Goal: Task Accomplishment & Management: Use online tool/utility

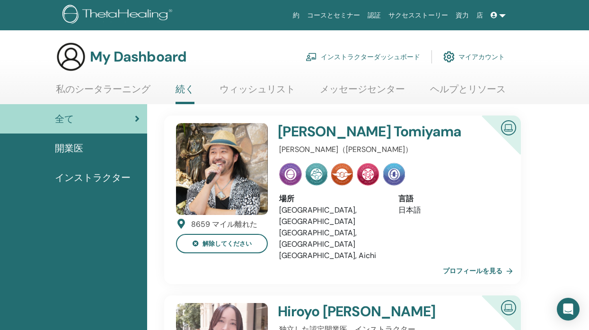
click at [365, 53] on link "インストラクターダッシュボード" at bounding box center [363, 56] width 115 height 21
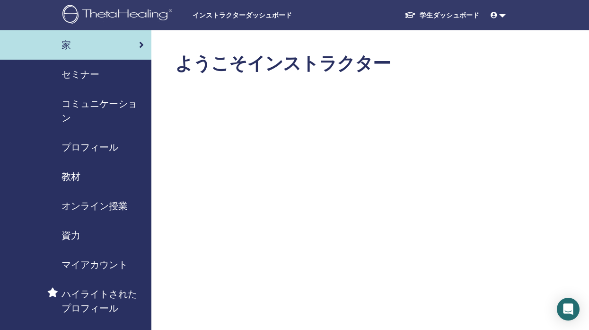
click at [121, 76] on div "セミナー" at bounding box center [76, 74] width 136 height 14
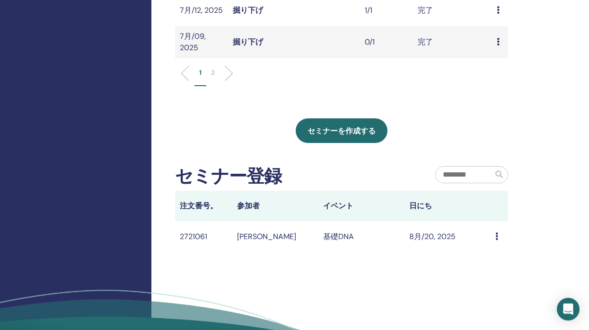
scroll to position [459, 0]
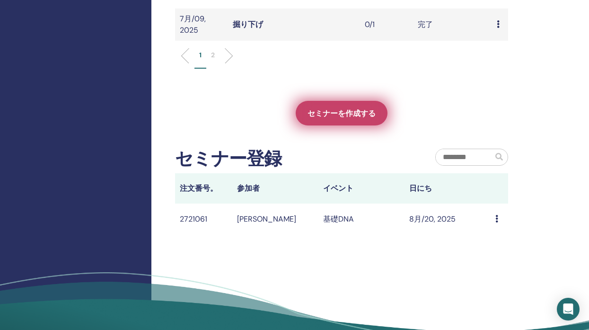
click at [353, 115] on span "セミナーを作成する" at bounding box center [342, 113] width 68 height 10
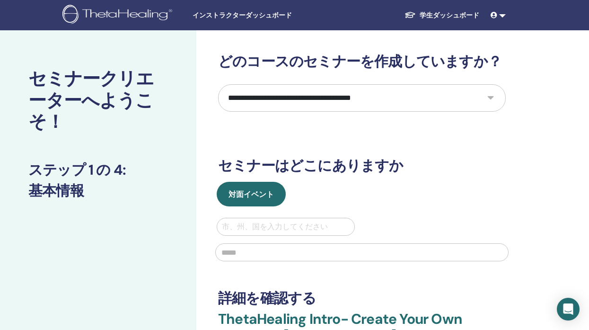
click at [339, 97] on select "**********" at bounding box center [362, 97] width 288 height 27
select select "*"
click at [218, 84] on select "**********" at bounding box center [362, 97] width 288 height 27
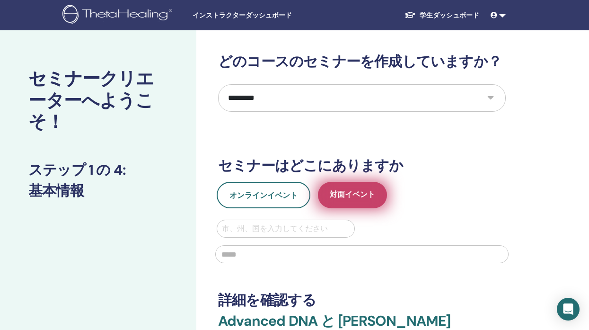
click at [349, 199] on span "対面イベント" at bounding box center [352, 195] width 45 height 12
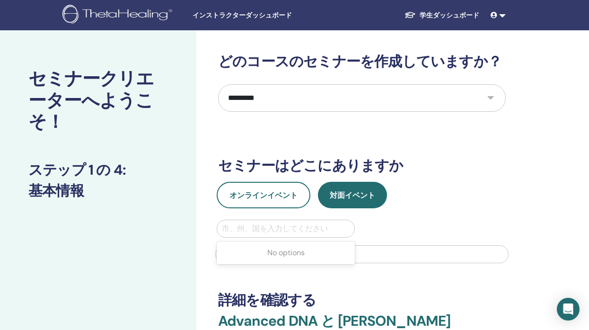
click at [320, 231] on div at bounding box center [286, 228] width 128 height 13
type input "*"
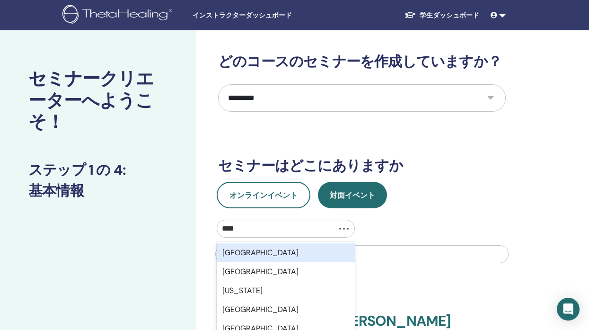
type input "*****"
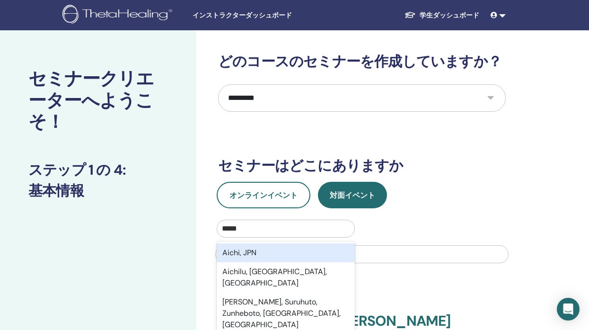
click at [318, 251] on div "Aichi, JPN" at bounding box center [286, 252] width 138 height 19
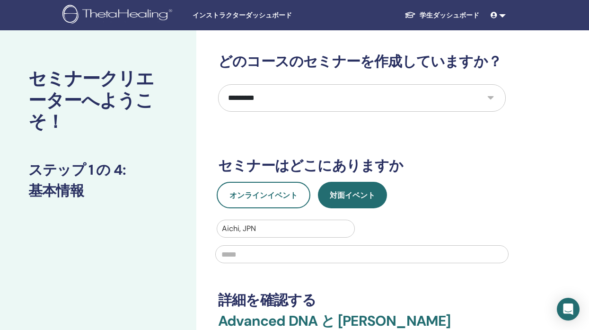
click at [306, 256] on input "text" at bounding box center [362, 254] width 294 height 18
type input "*********"
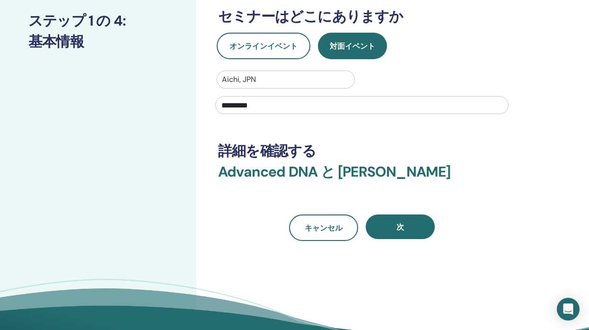
scroll to position [158, 0]
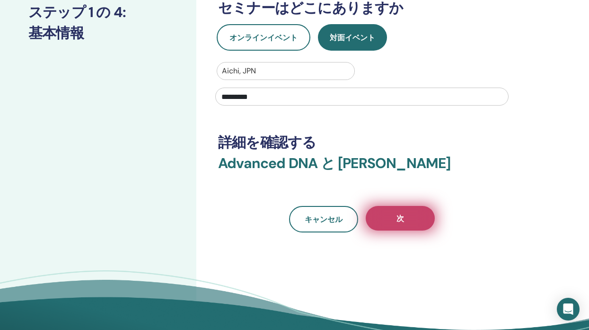
click at [405, 223] on button "次" at bounding box center [400, 218] width 69 height 25
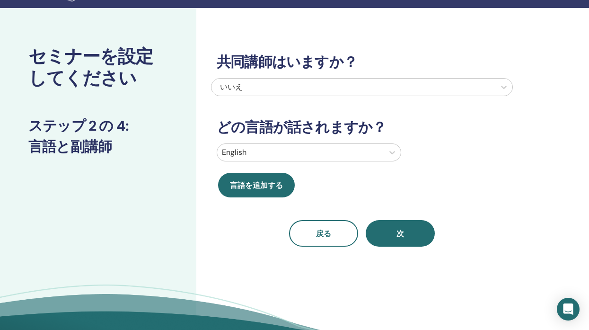
scroll to position [0, 0]
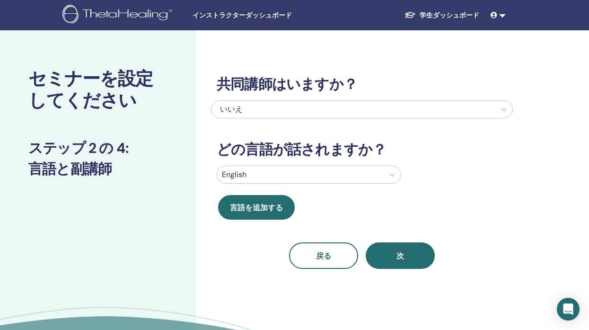
click at [311, 175] on div at bounding box center [300, 174] width 157 height 13
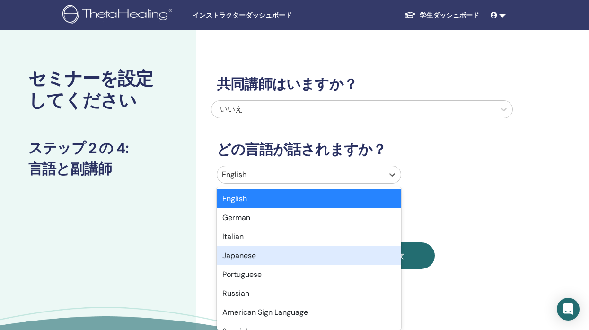
click at [299, 254] on div "Japanese" at bounding box center [309, 255] width 185 height 19
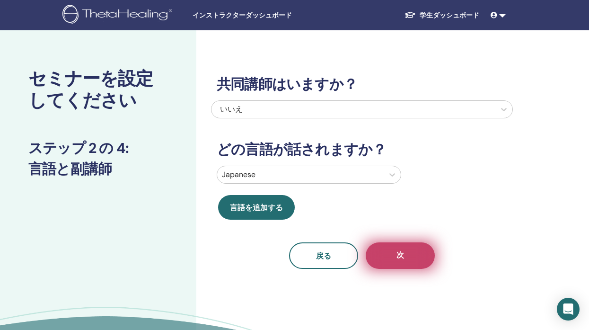
click at [394, 248] on button "次" at bounding box center [400, 255] width 69 height 27
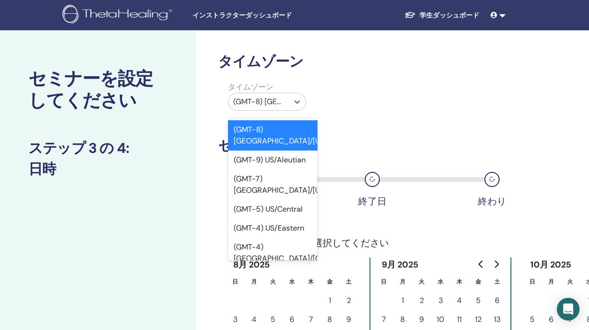
click at [271, 102] on div at bounding box center [258, 101] width 51 height 13
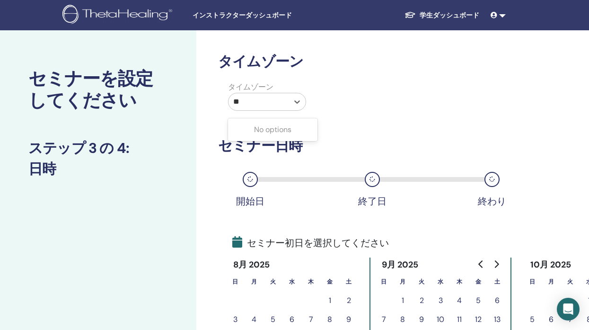
type input "*"
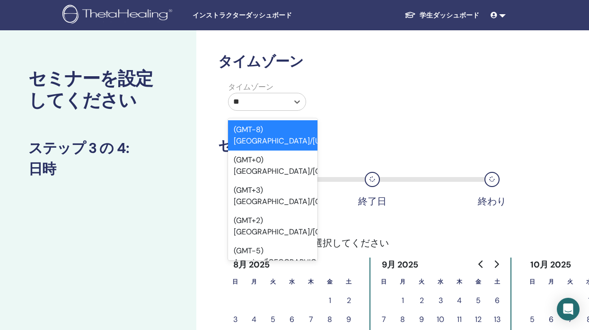
type input "*"
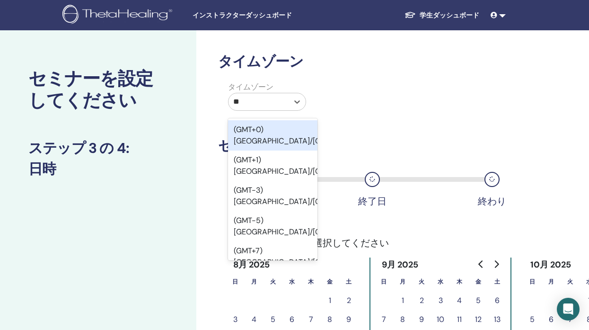
type input "***"
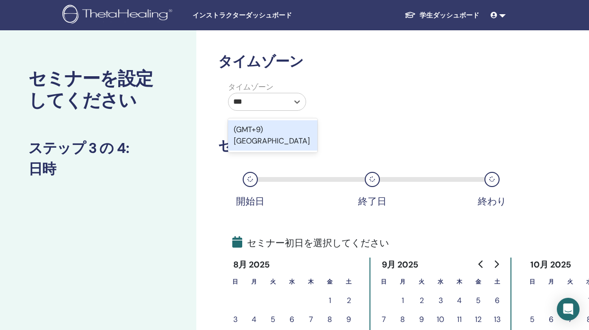
click at [286, 129] on div "(GMT+9) Japan" at bounding box center [272, 135] width 89 height 30
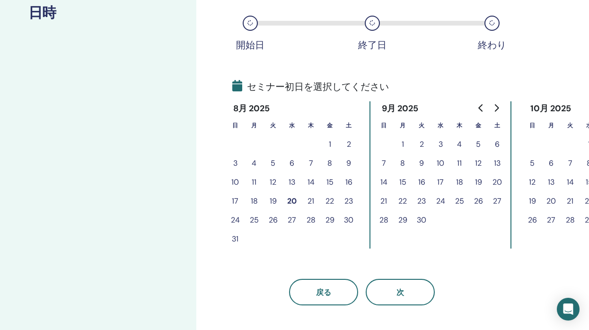
scroll to position [158, 0]
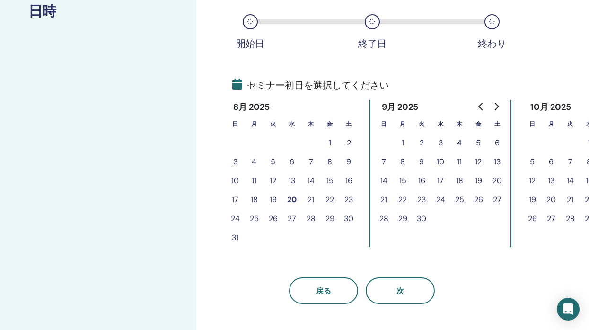
click at [330, 198] on button "22" at bounding box center [329, 199] width 19 height 19
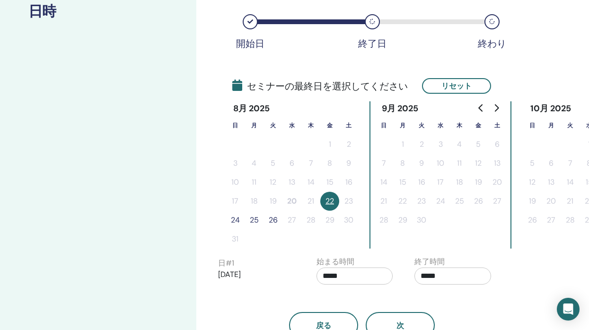
click at [233, 222] on button "24" at bounding box center [235, 220] width 19 height 19
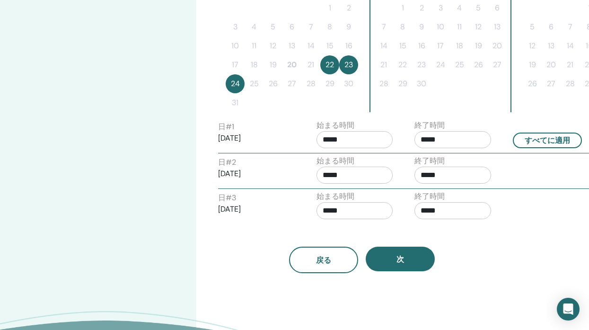
scroll to position [297, 0]
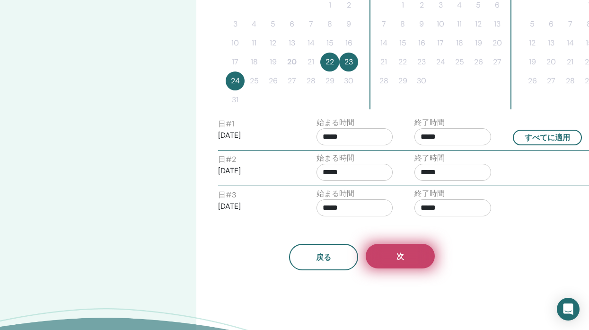
click at [406, 259] on button "次" at bounding box center [400, 256] width 69 height 25
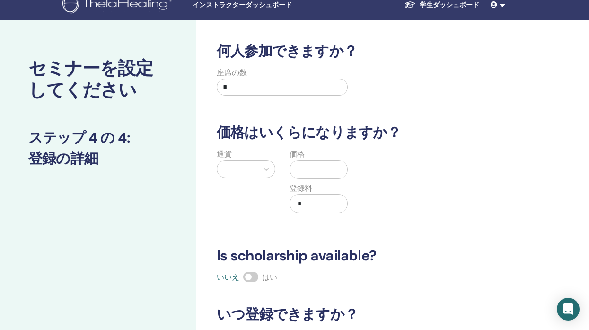
scroll to position [0, 0]
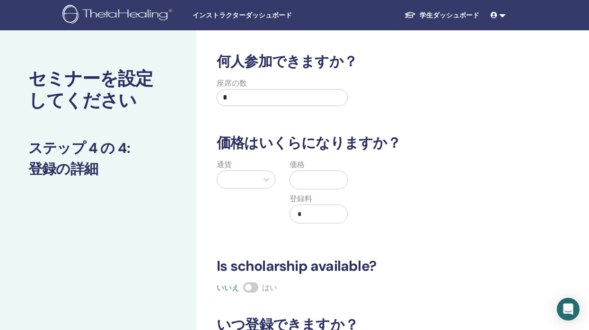
click at [260, 100] on input "*" at bounding box center [282, 97] width 131 height 17
type input "**"
click at [263, 182] on icon at bounding box center [266, 179] width 9 height 9
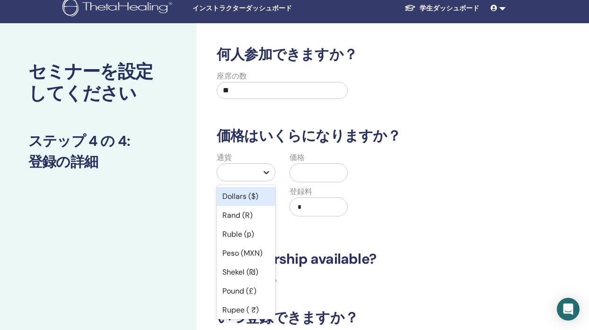
scroll to position [8, 0]
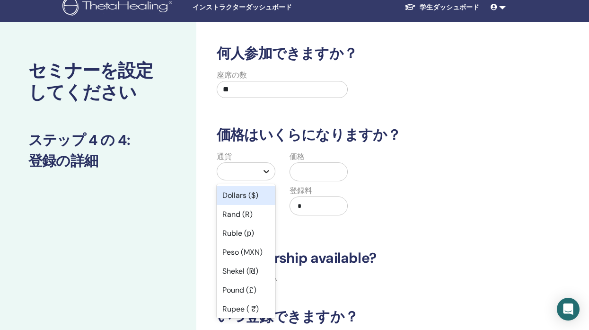
type input "*"
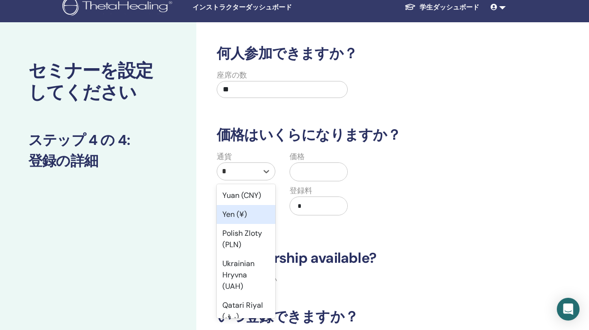
click at [254, 214] on div "Yen (¥)" at bounding box center [246, 214] width 59 height 19
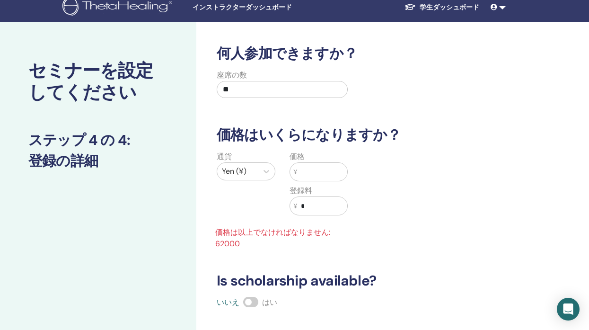
click at [320, 174] on input "text" at bounding box center [322, 172] width 50 height 18
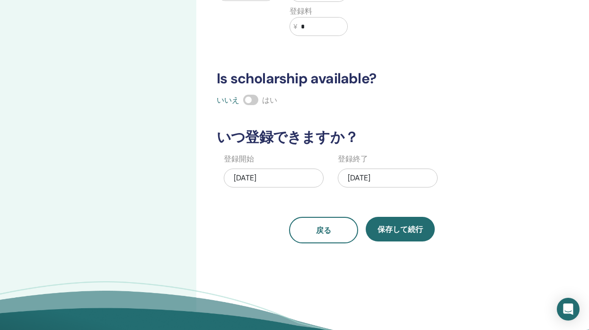
scroll to position [191, 0]
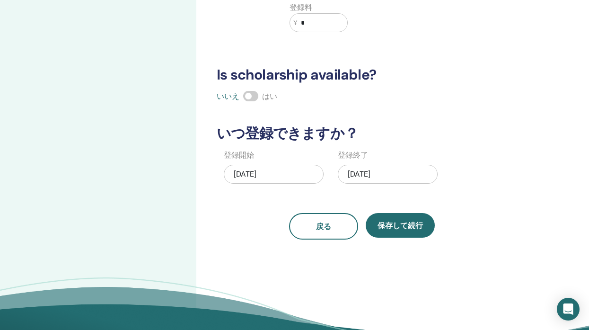
type input "*****"
click at [365, 174] on div "08/24/2025" at bounding box center [388, 174] width 100 height 19
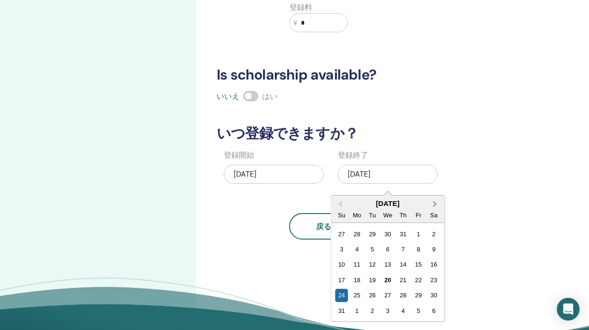
click at [435, 204] on span "Next Month" at bounding box center [435, 204] width 0 height 10
click at [374, 296] on div "30" at bounding box center [372, 295] width 13 height 13
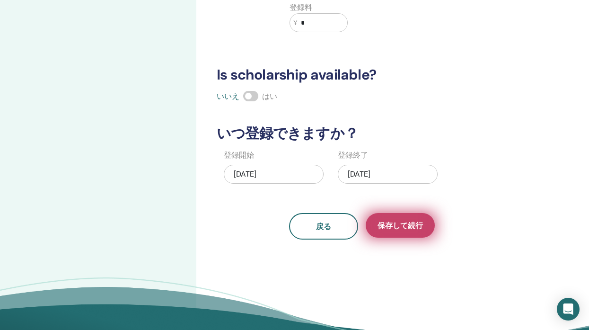
click at [430, 226] on button "保存して続行" at bounding box center [400, 225] width 69 height 25
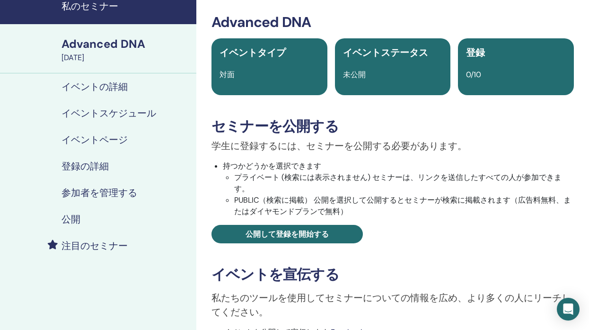
scroll to position [63, 0]
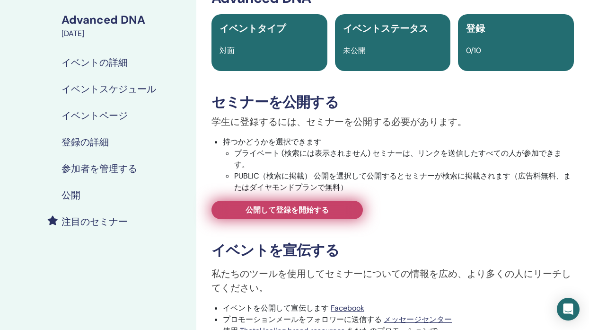
click at [350, 210] on link "公開して登録を開始する" at bounding box center [287, 210] width 151 height 18
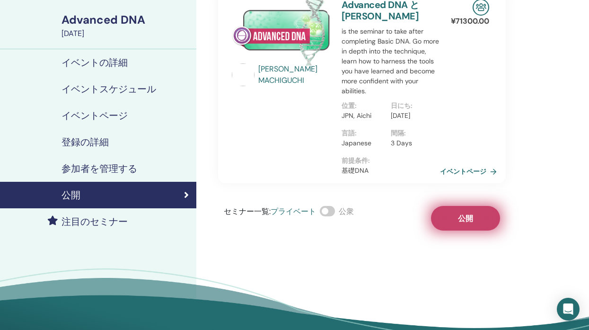
click at [450, 228] on button "公開" at bounding box center [465, 218] width 69 height 25
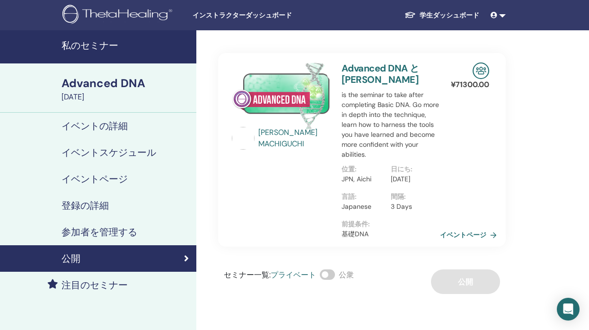
scroll to position [5, 0]
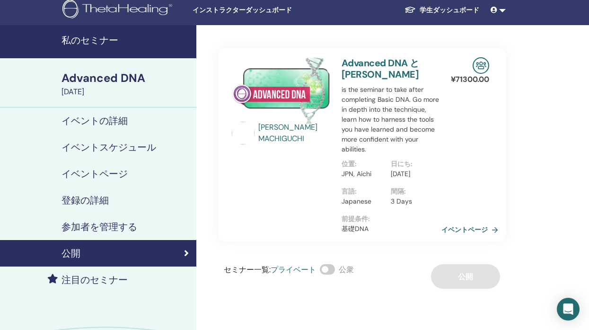
click at [457, 237] on link "イベントページ" at bounding box center [472, 229] width 61 height 14
